Goal: Check status: Check status

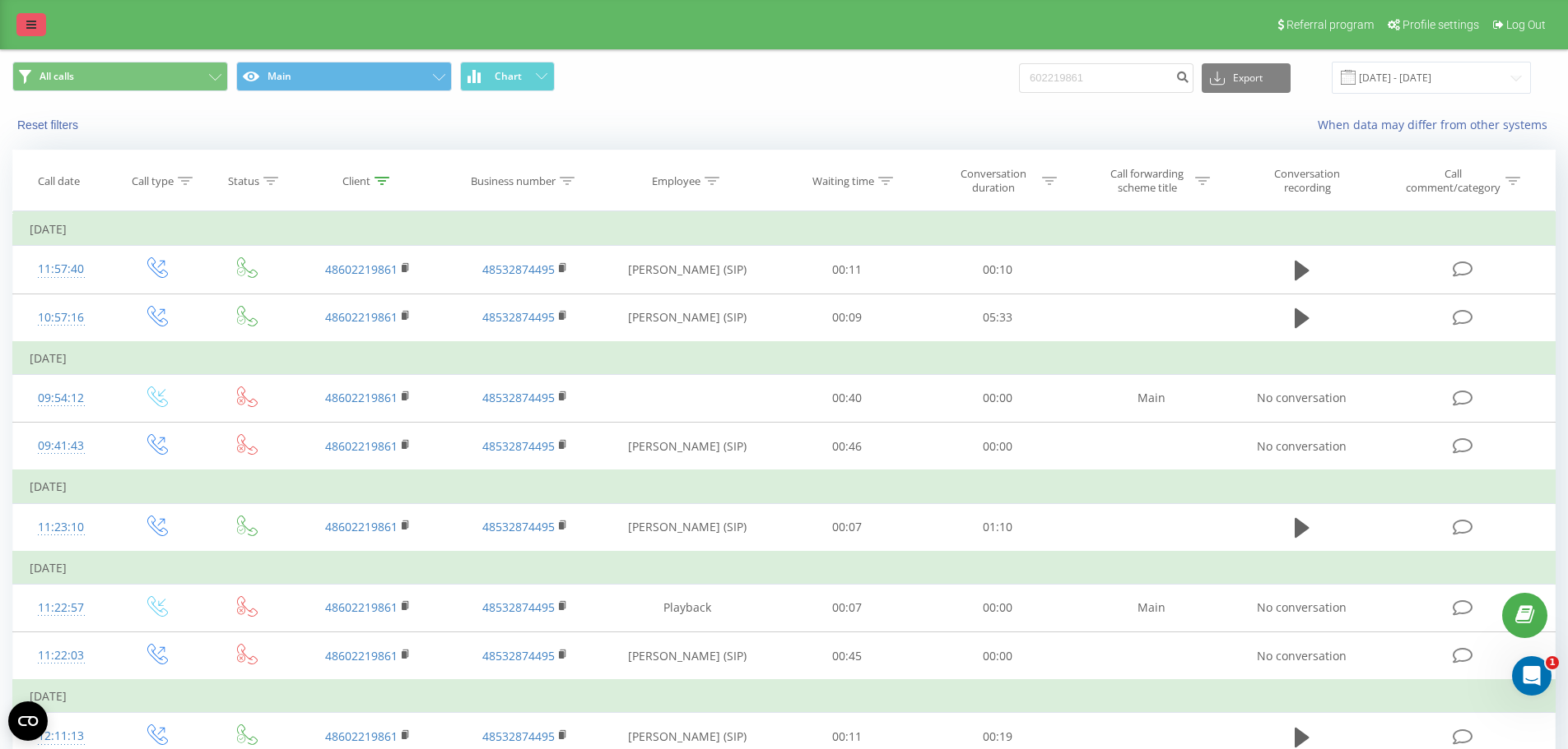
click at [32, 30] on icon at bounding box center [31, 25] width 10 height 11
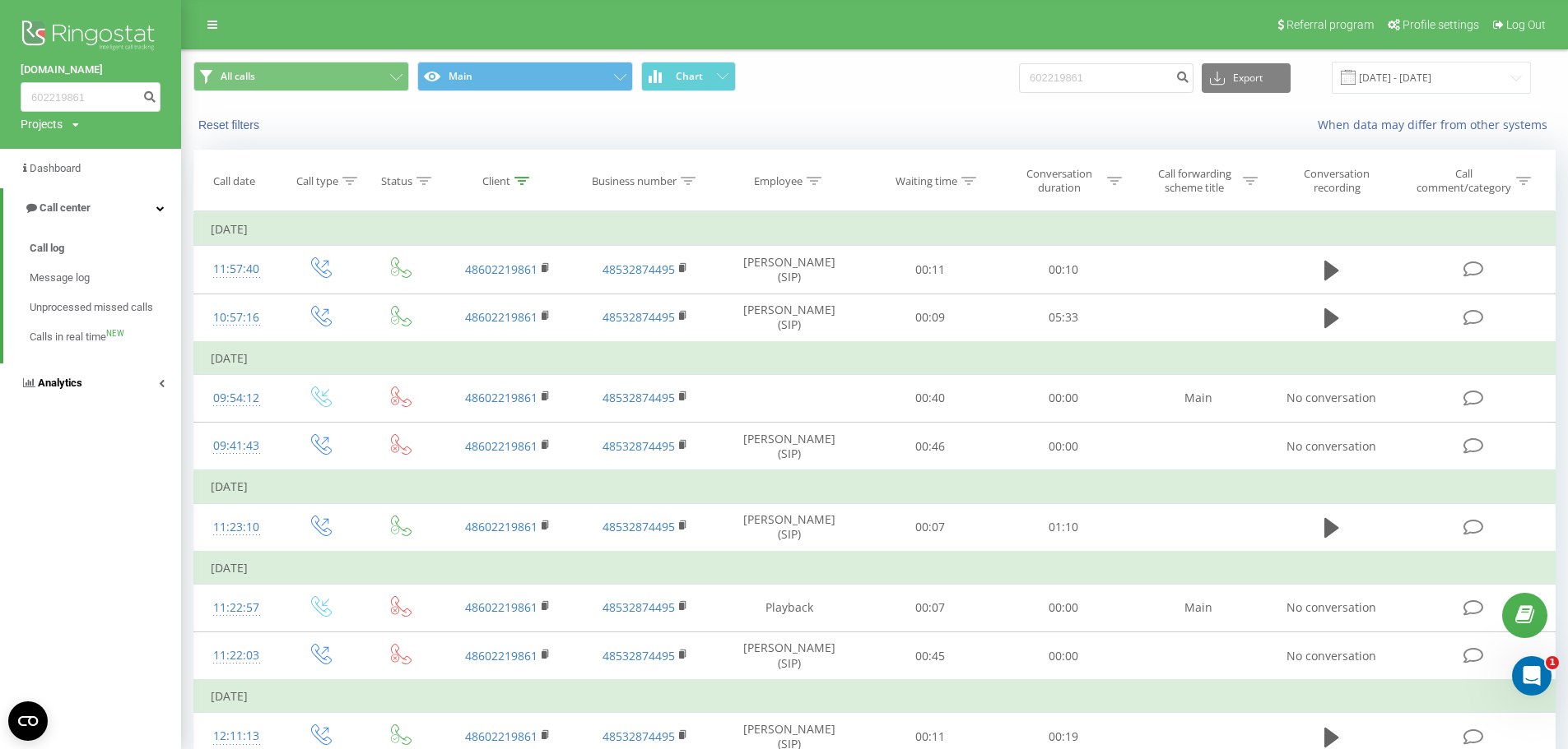
click at [159, 382] on icon at bounding box center [162, 382] width 6 height 8
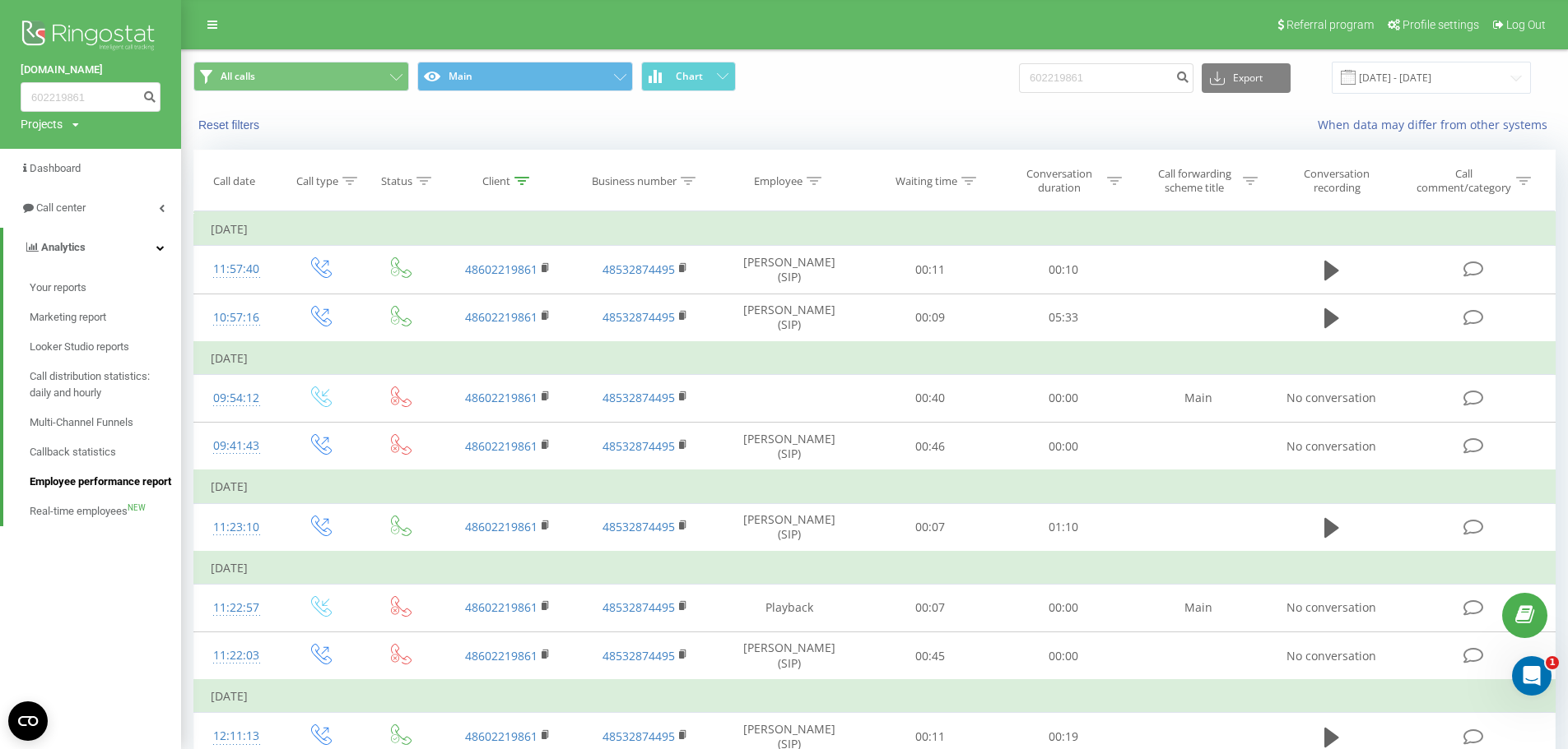
click at [71, 491] on span "Employee performance report" at bounding box center [100, 482] width 142 height 17
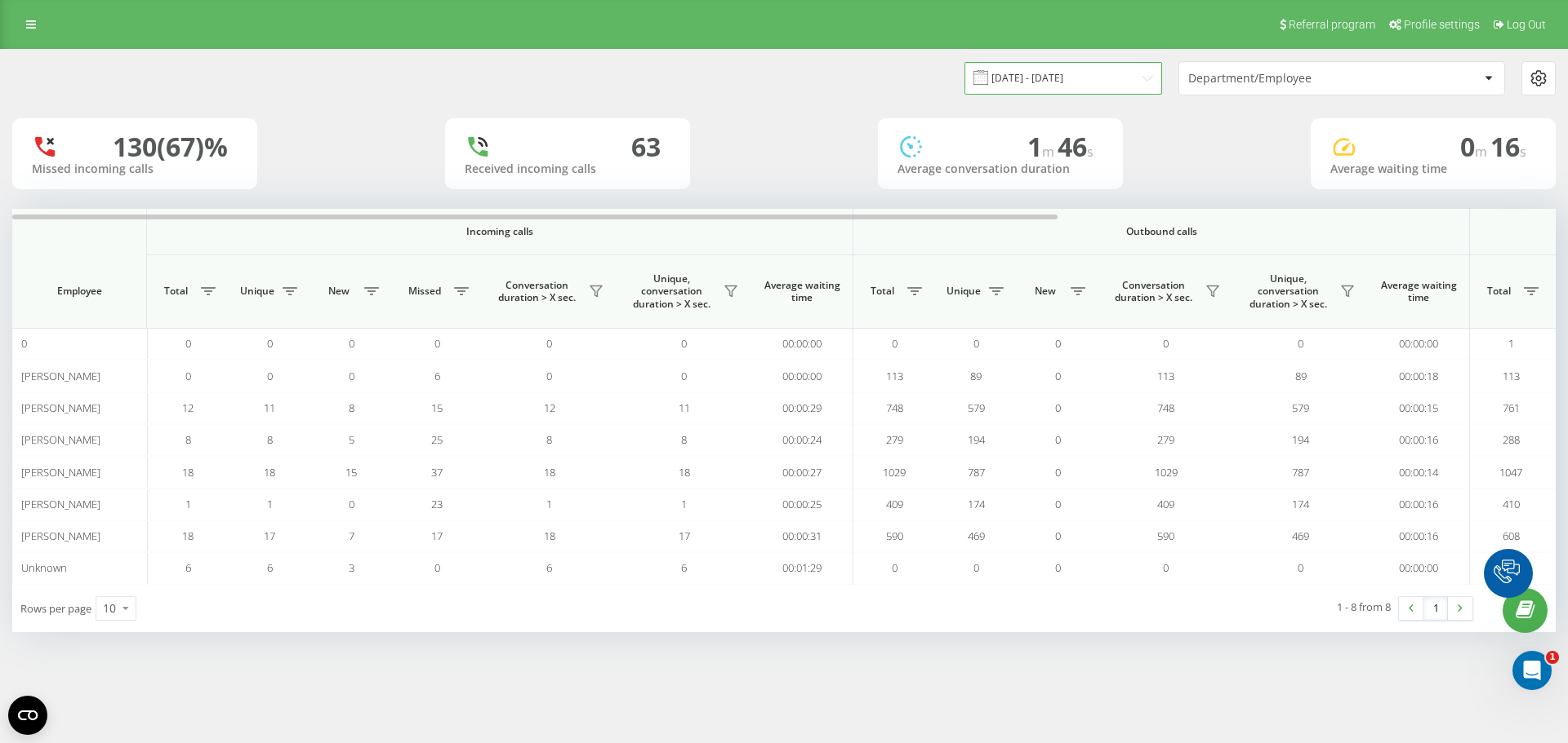
click at [1070, 88] on input "22.08.2025 - 22.09.2025" at bounding box center [1063, 78] width 197 height 31
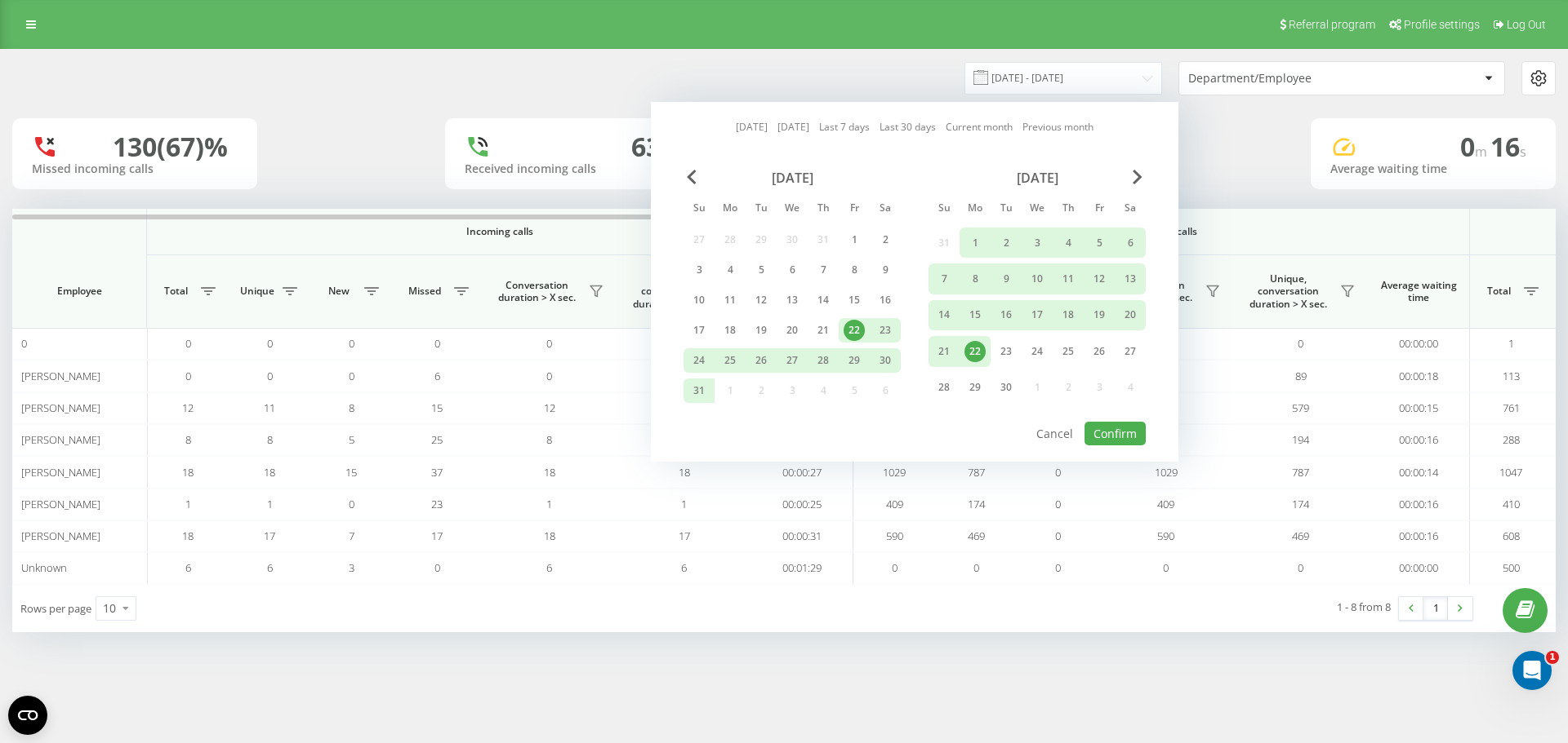
click at [750, 114] on div "Today Yesterday Last 7 days Last 30 days Current month Previous month August 20…" at bounding box center [914, 282] width 528 height 360
click at [743, 128] on link "Today" at bounding box center [751, 127] width 31 height 16
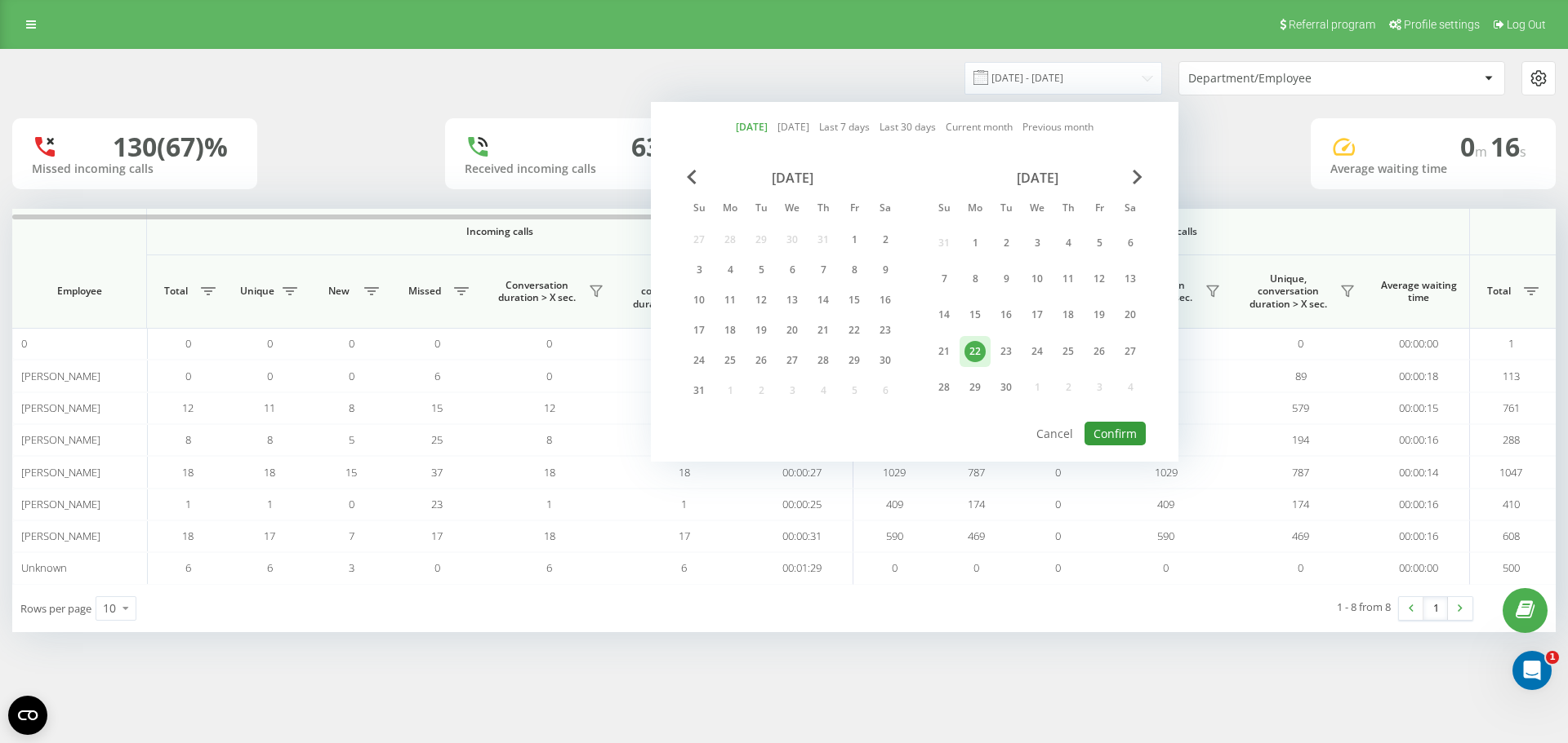
click at [1121, 443] on button "Confirm" at bounding box center [1115, 433] width 61 height 24
type input "22.09.2025 - 22.09.2025"
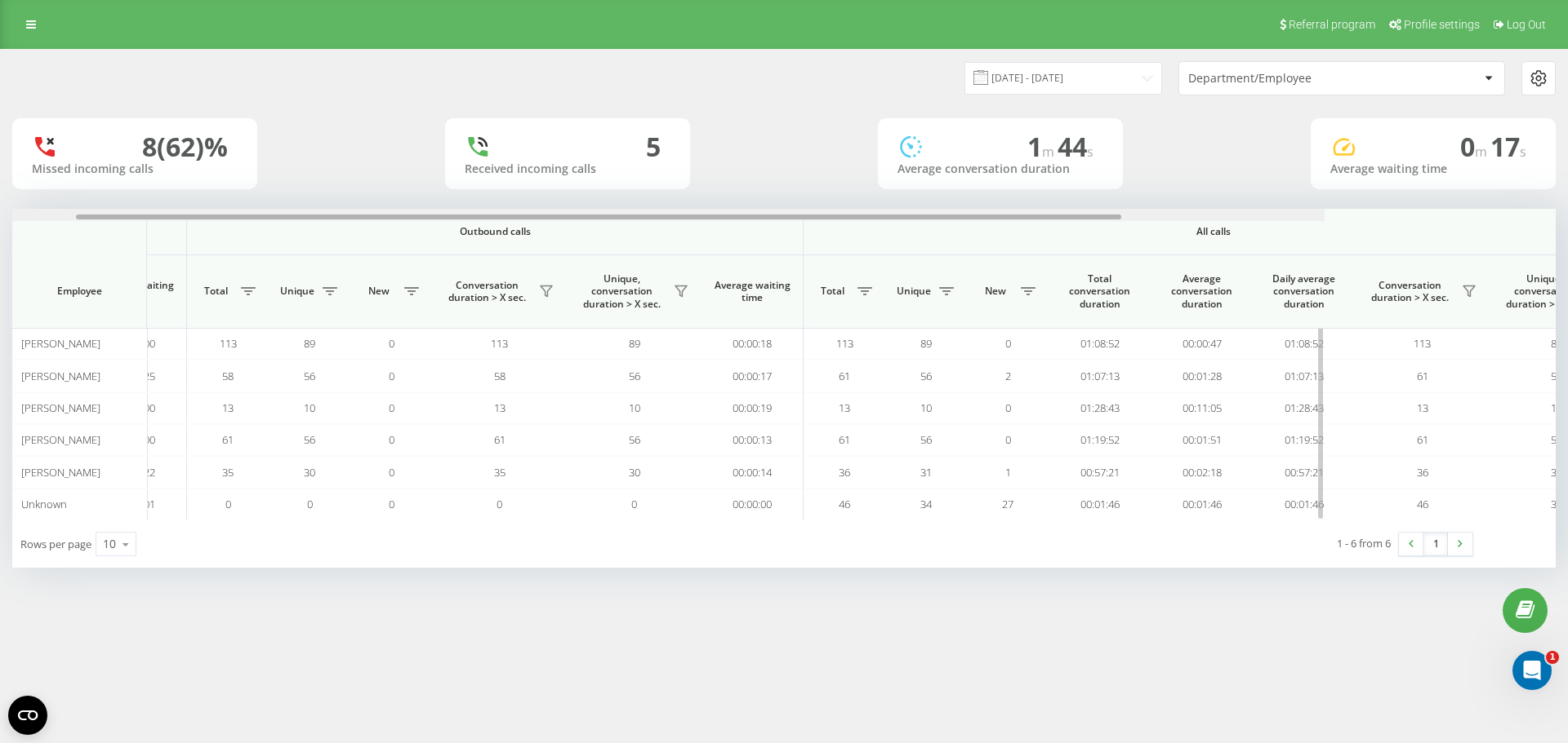
scroll to position [0, 735]
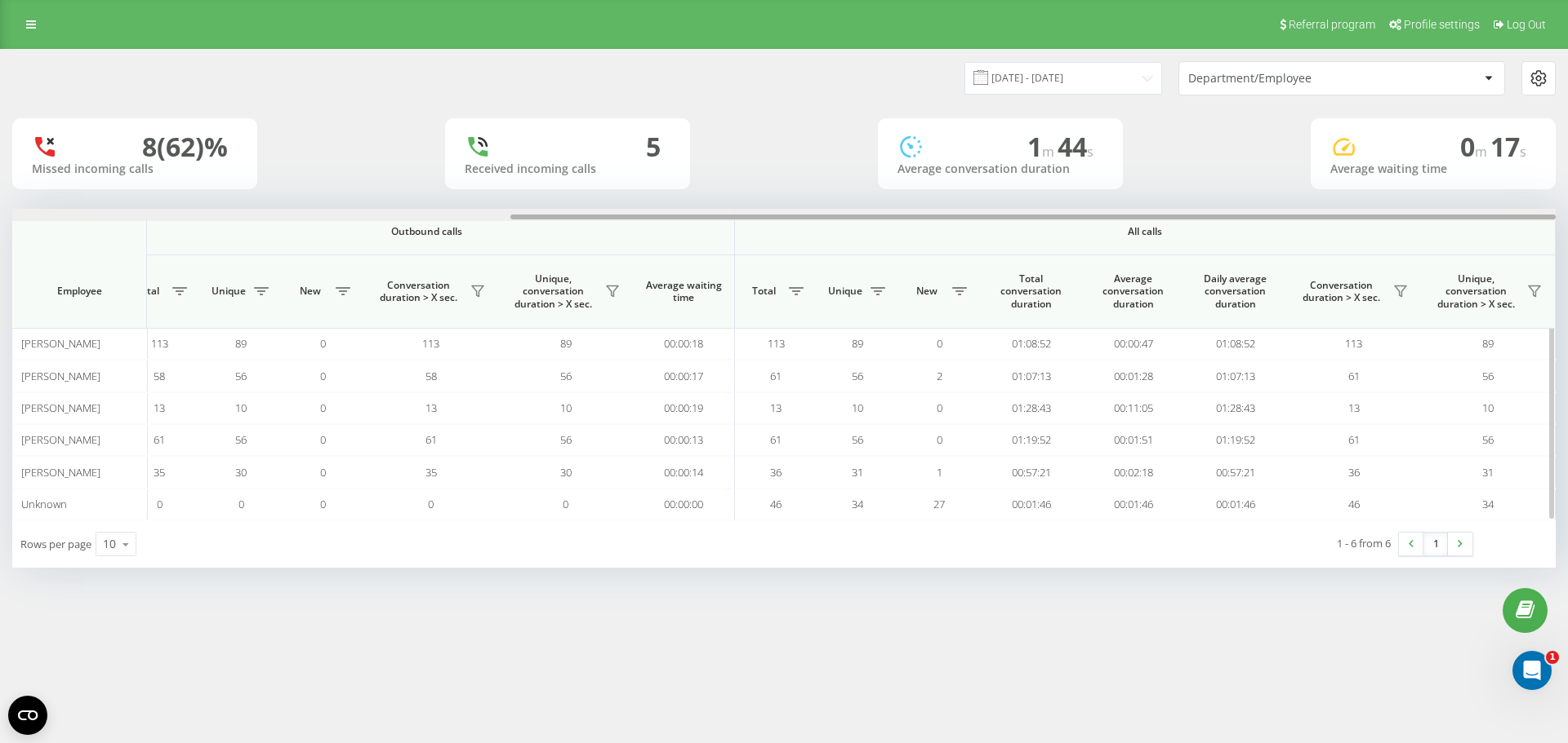
drag, startPoint x: 640, startPoint y: 218, endPoint x: 1372, endPoint y: 288, distance: 735.3
click at [1381, 287] on div "Incoming calls Outbound calls All calls Employee Total Unique New Missed Conver…" at bounding box center [784, 365] width 1544 height 311
